Goal: Transaction & Acquisition: Book appointment/travel/reservation

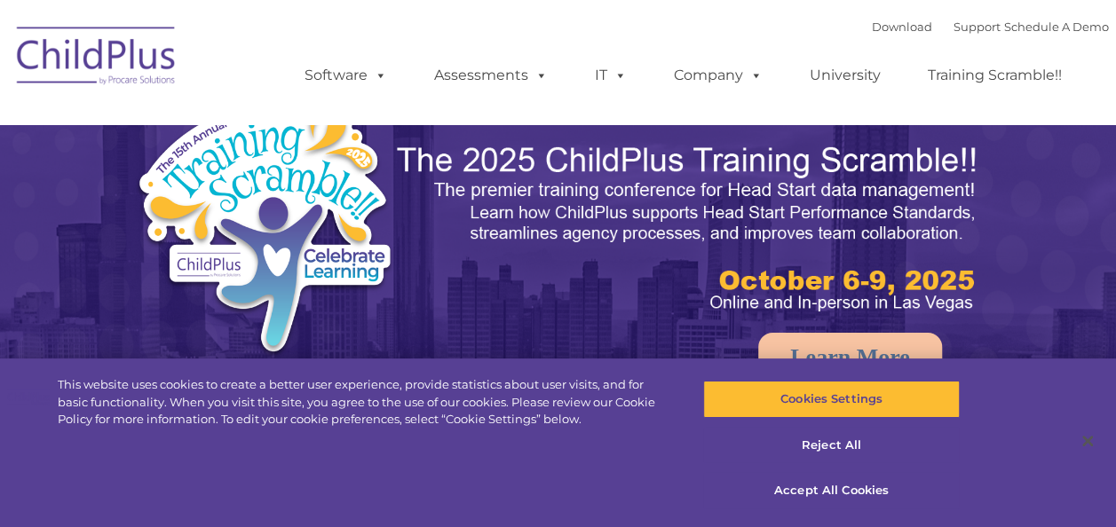
select select "MEDIUM"
click at [1085, 441] on button "Close" at bounding box center [1087, 441] width 39 height 39
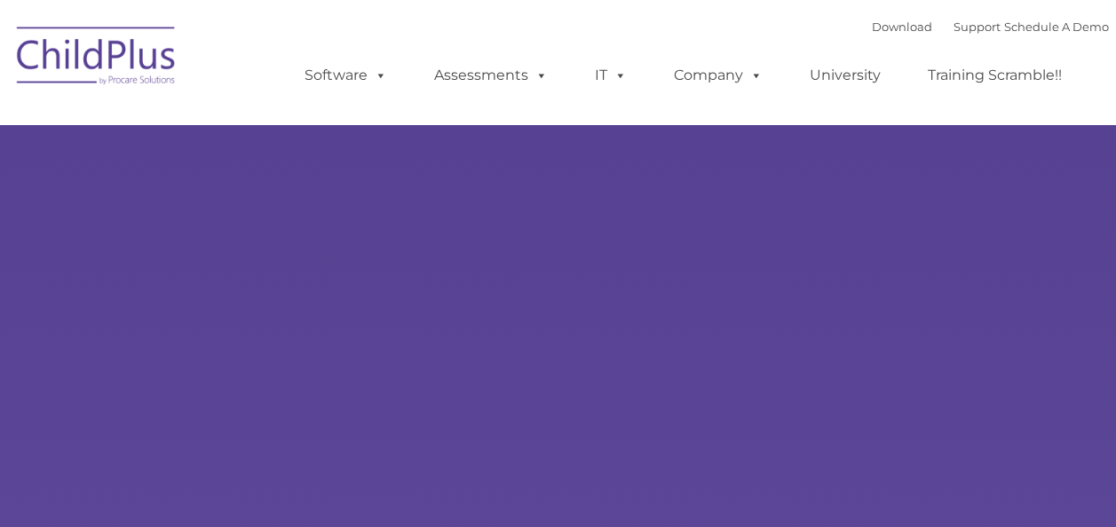
type input ""
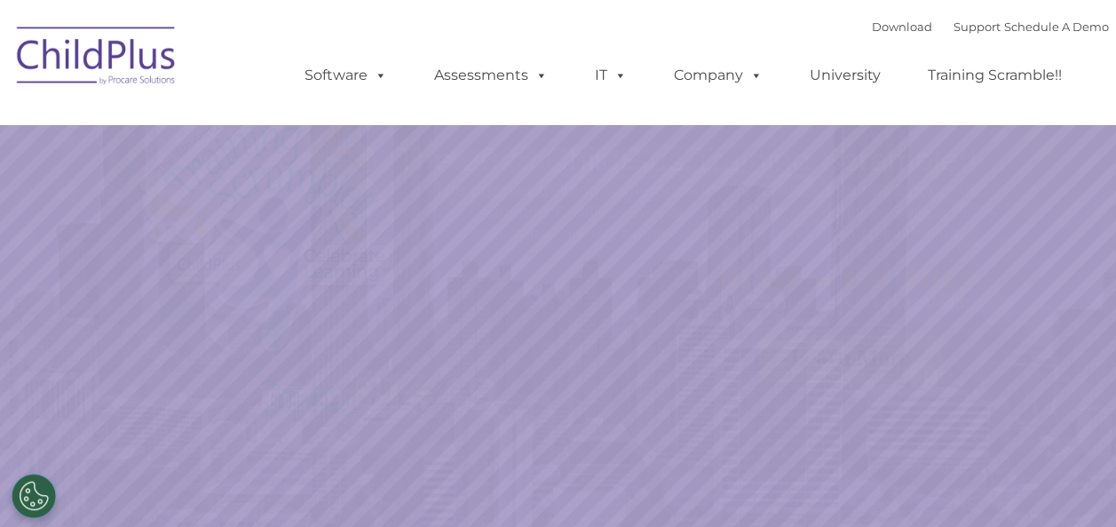
select select "MEDIUM"
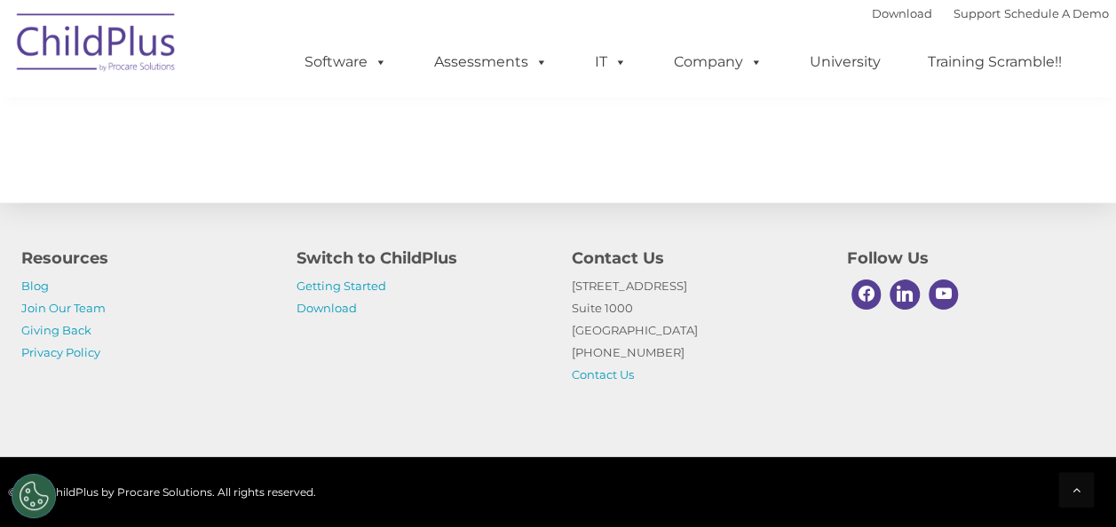
scroll to position [2129, 0]
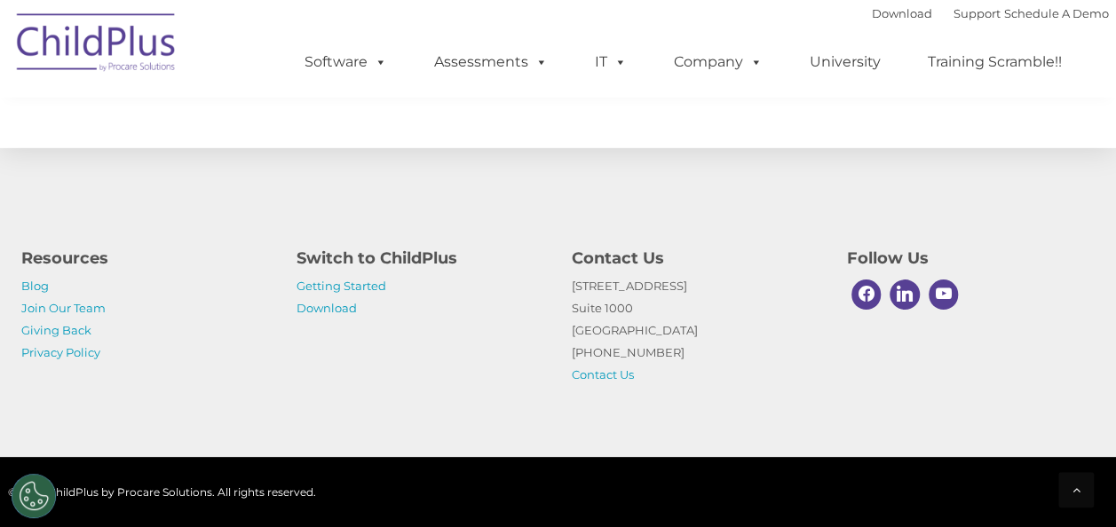
click at [157, 54] on img at bounding box center [97, 45] width 178 height 89
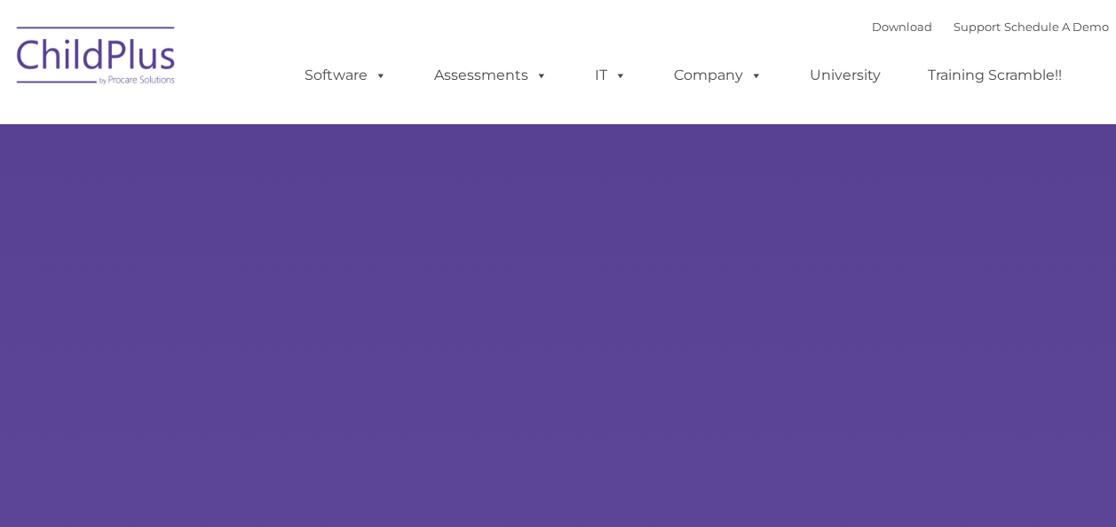
type input ""
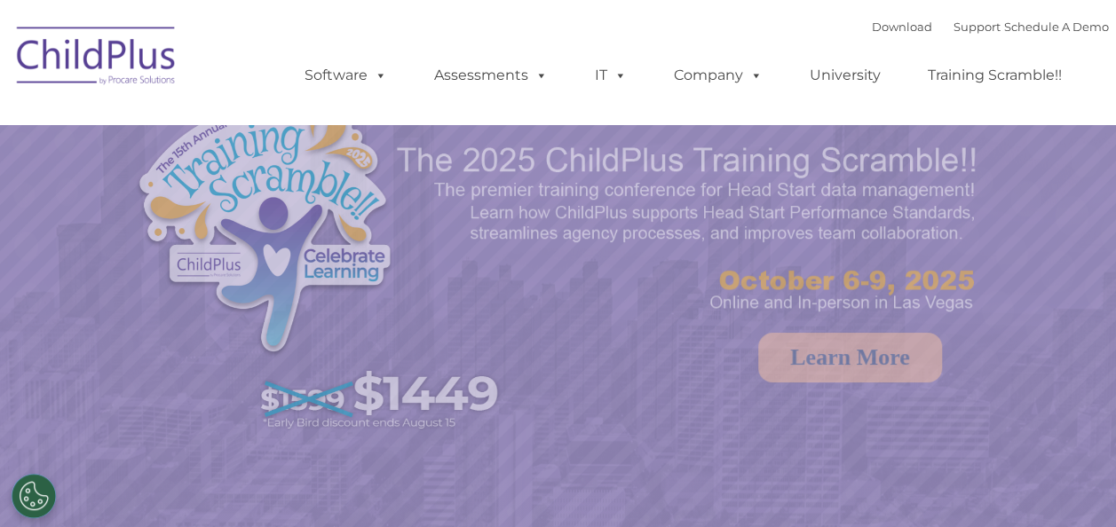
select select "MEDIUM"
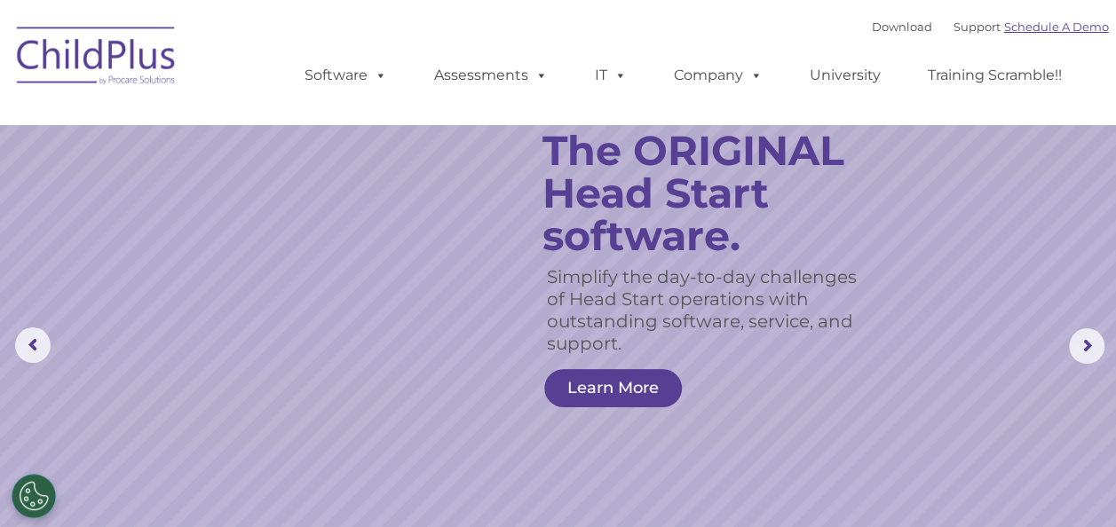
click at [1042, 30] on link "Schedule A Demo" at bounding box center [1056, 27] width 105 height 14
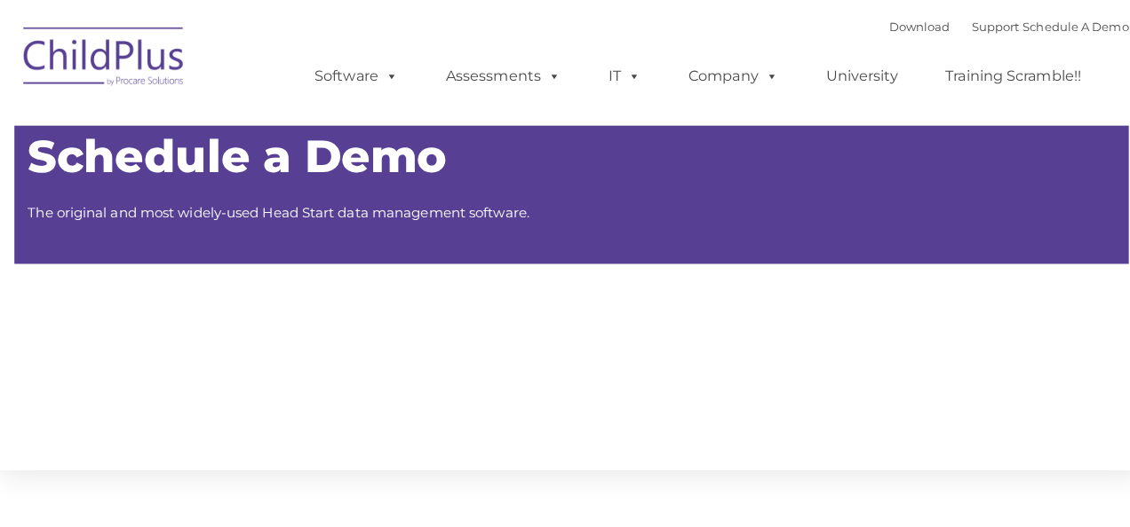
type input ""
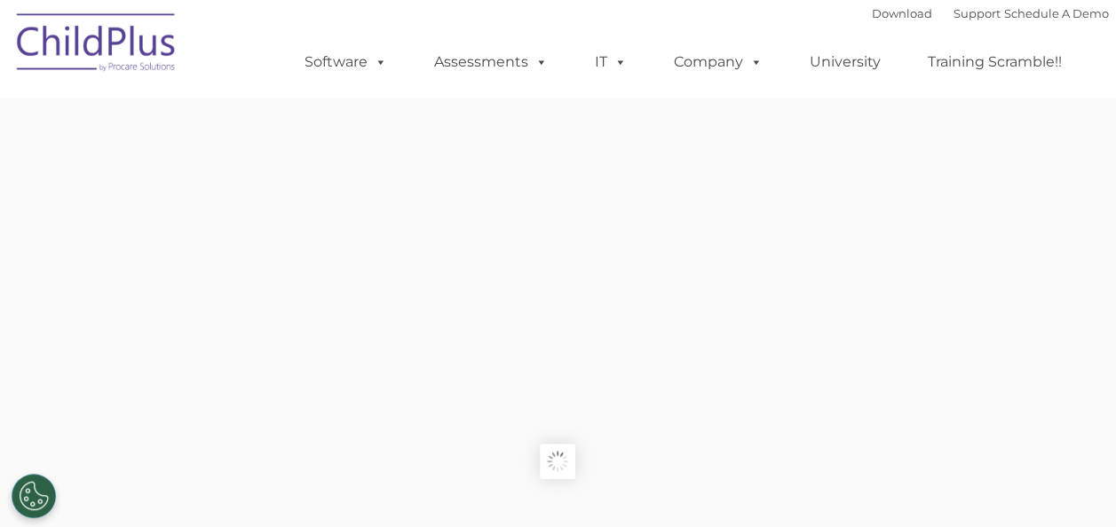
type input ""
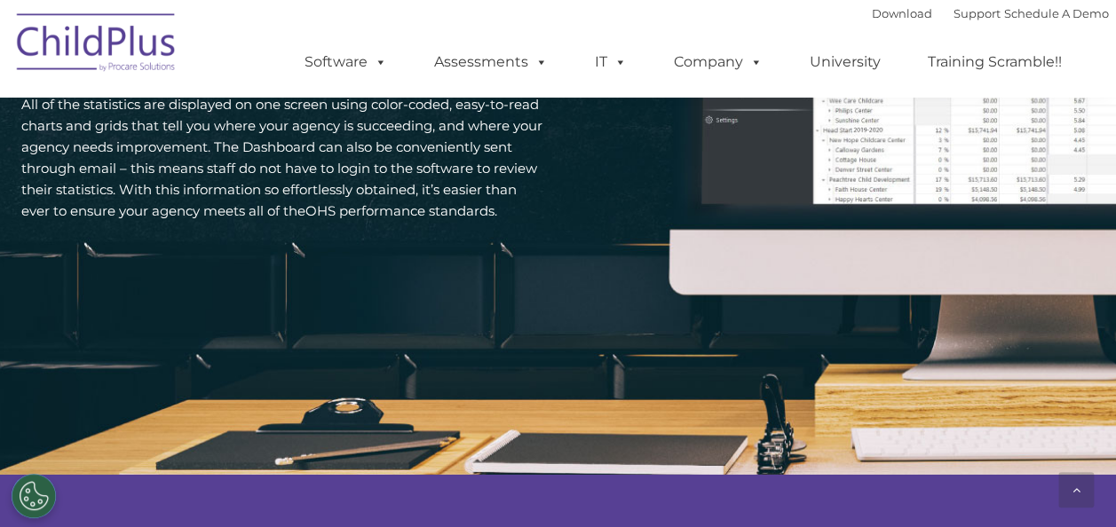
scroll to position [2206, 0]
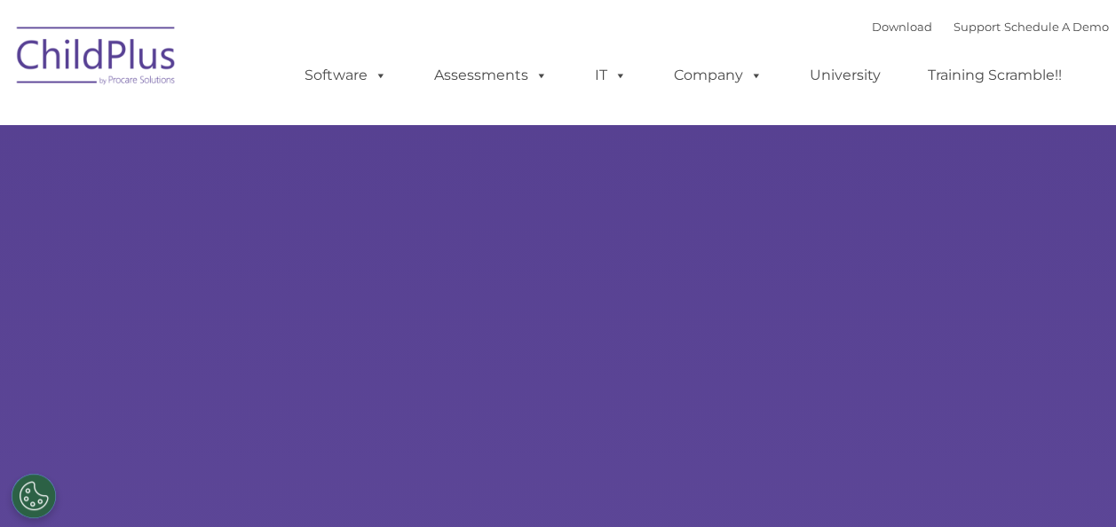
type input ""
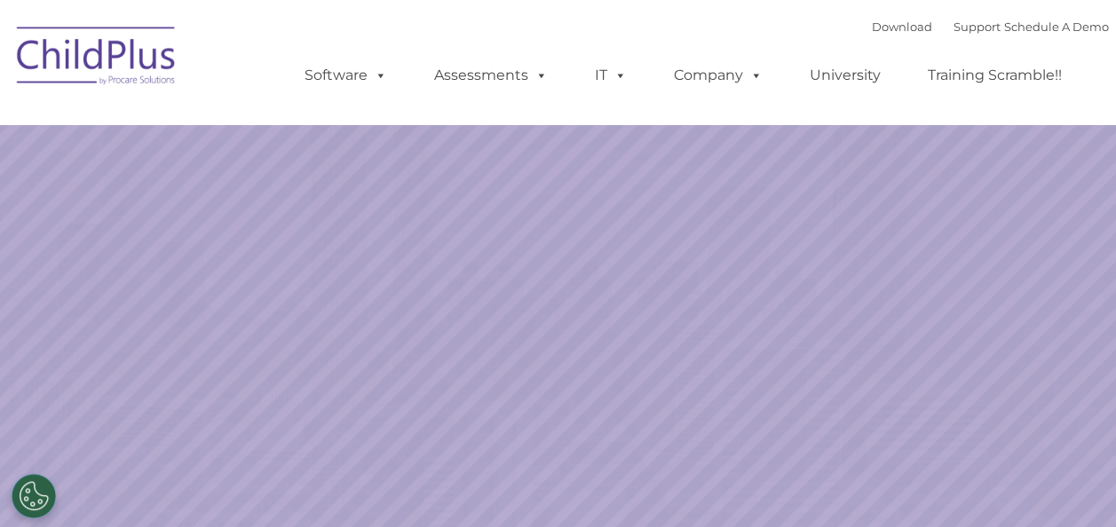
select select "MEDIUM"
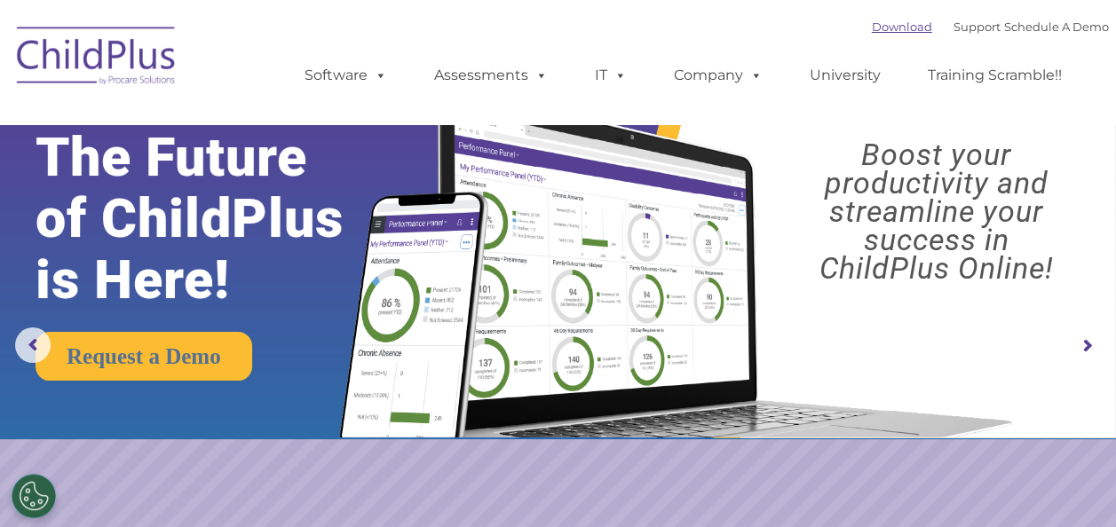
click at [876, 34] on link "Download" at bounding box center [902, 27] width 60 height 14
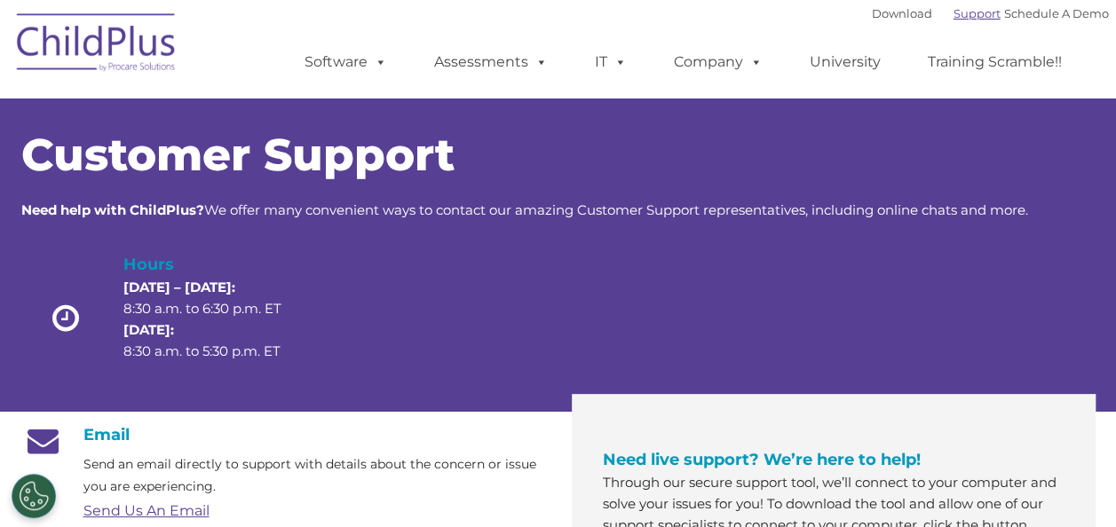
click at [959, 19] on link "Support" at bounding box center [977, 13] width 47 height 14
click at [1011, 20] on link "Schedule A Demo" at bounding box center [1056, 13] width 105 height 14
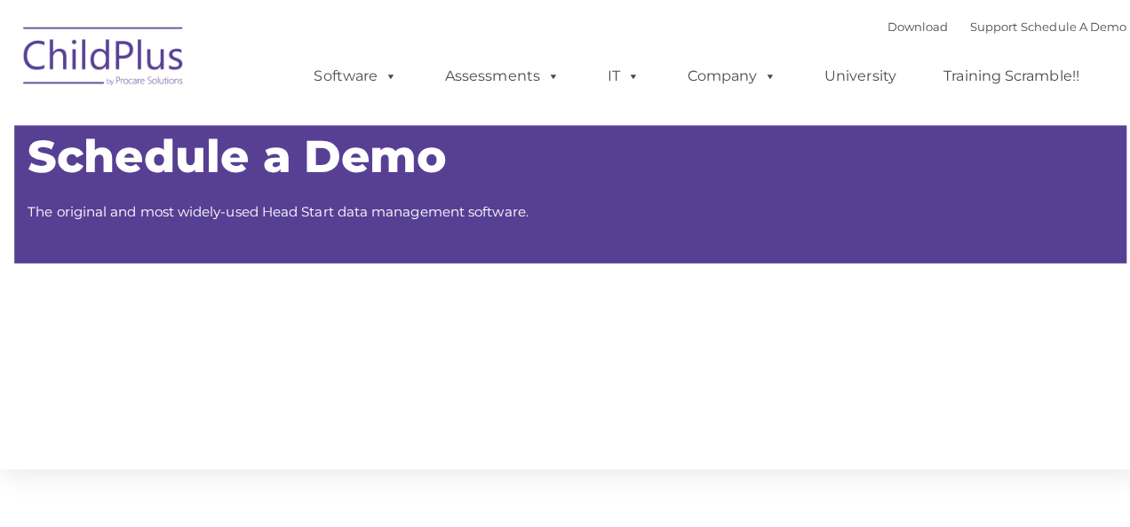
type input ""
